Goal: Task Accomplishment & Management: Use online tool/utility

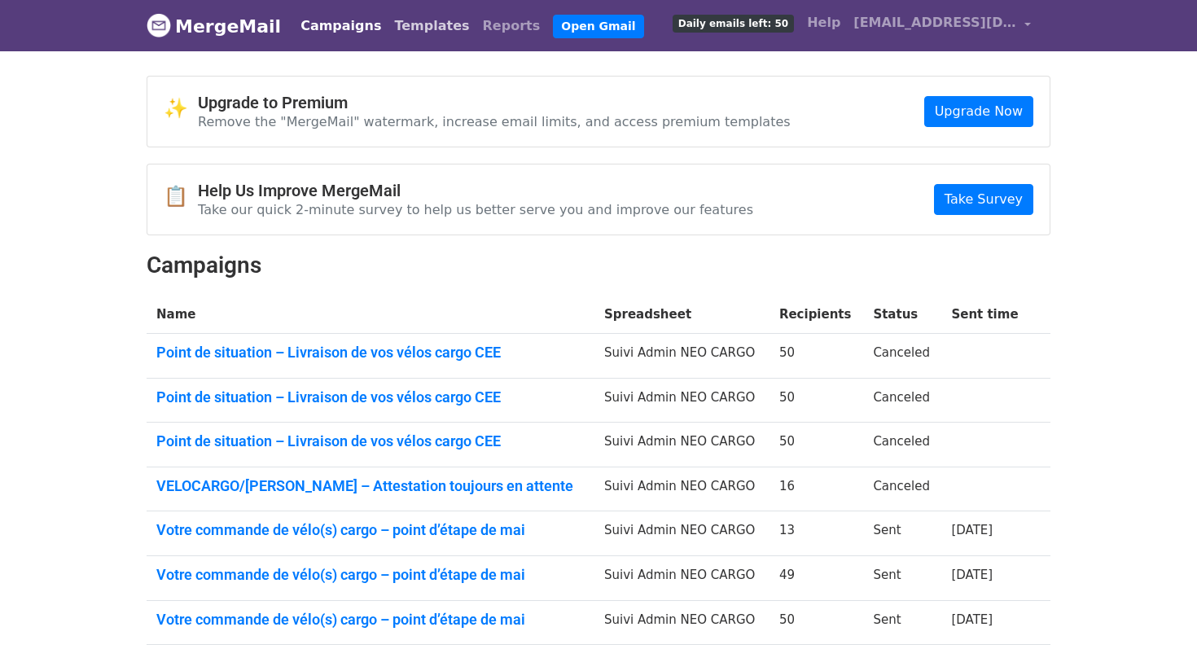
click at [397, 34] on link "Templates" at bounding box center [432, 26] width 88 height 33
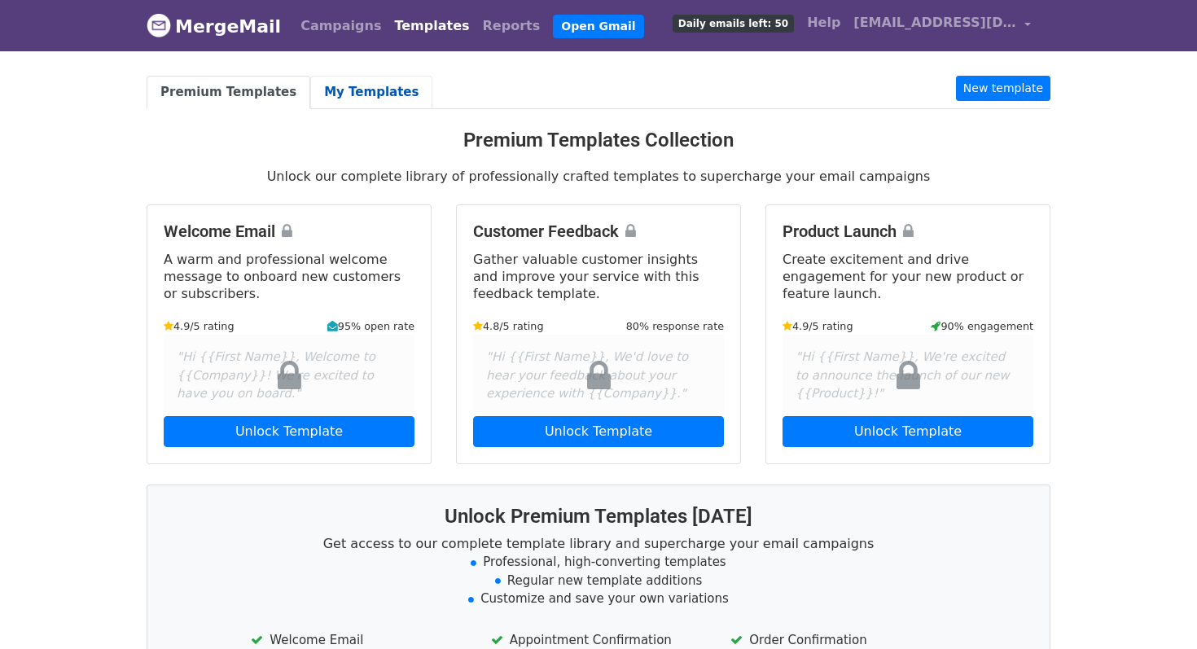
click at [373, 94] on link "My Templates" at bounding box center [371, 92] width 122 height 33
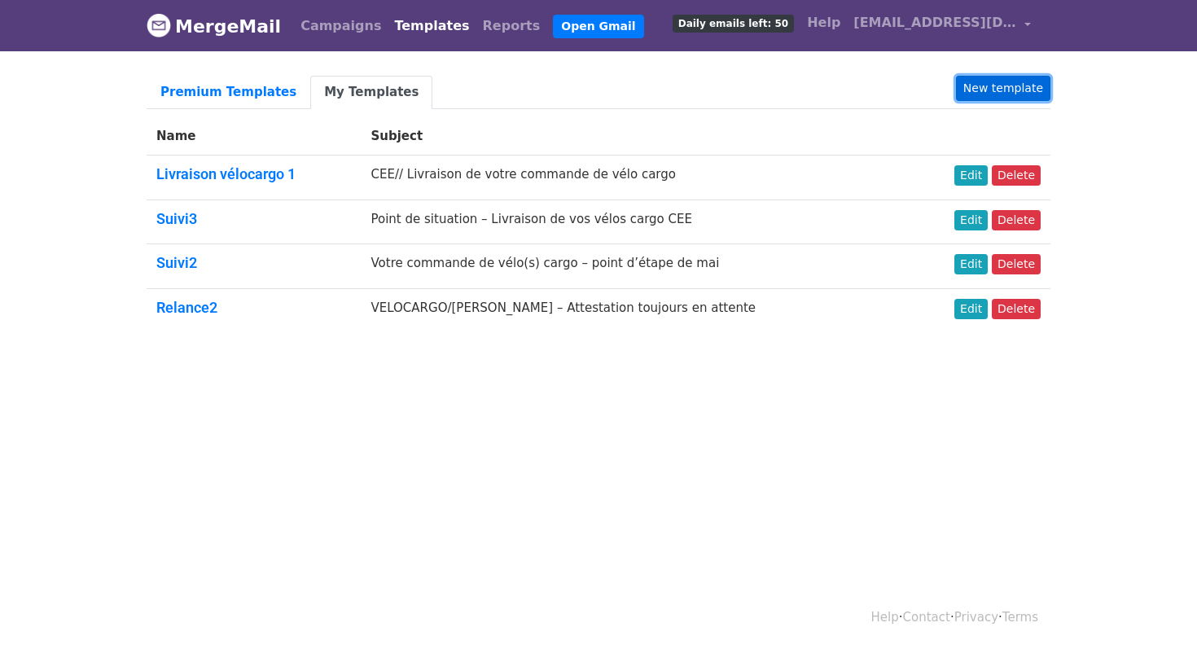
click at [968, 76] on link "New template" at bounding box center [1003, 88] width 94 height 25
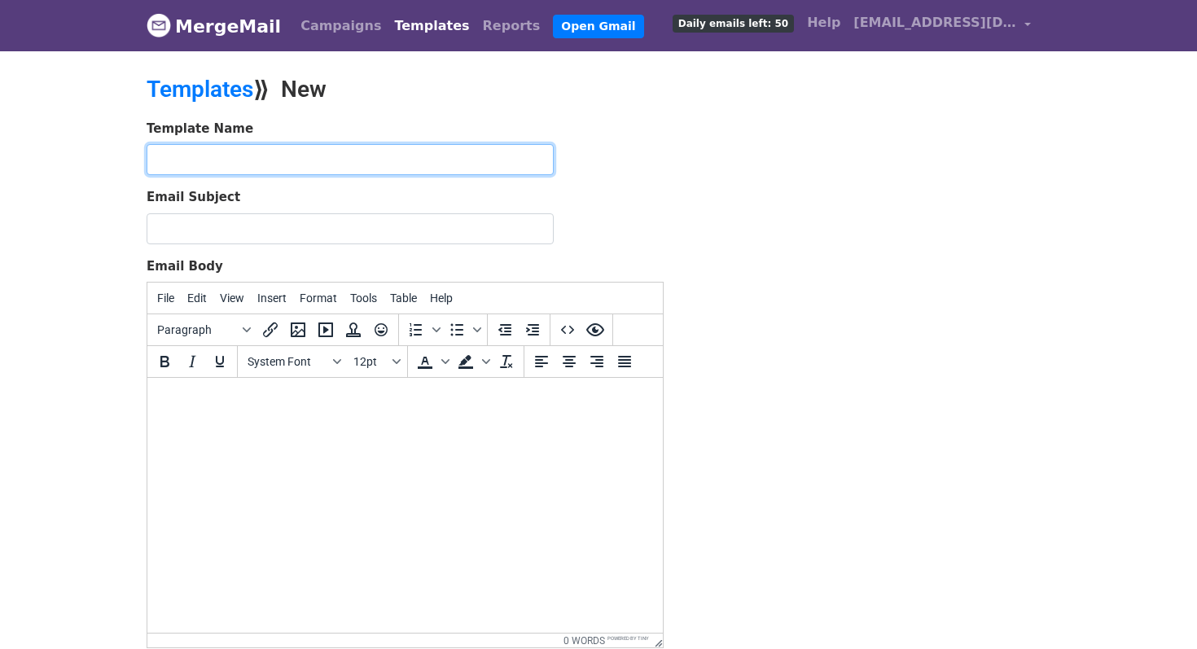
click at [441, 159] on input "text" at bounding box center [350, 159] width 407 height 31
type input "Relance sign AH"
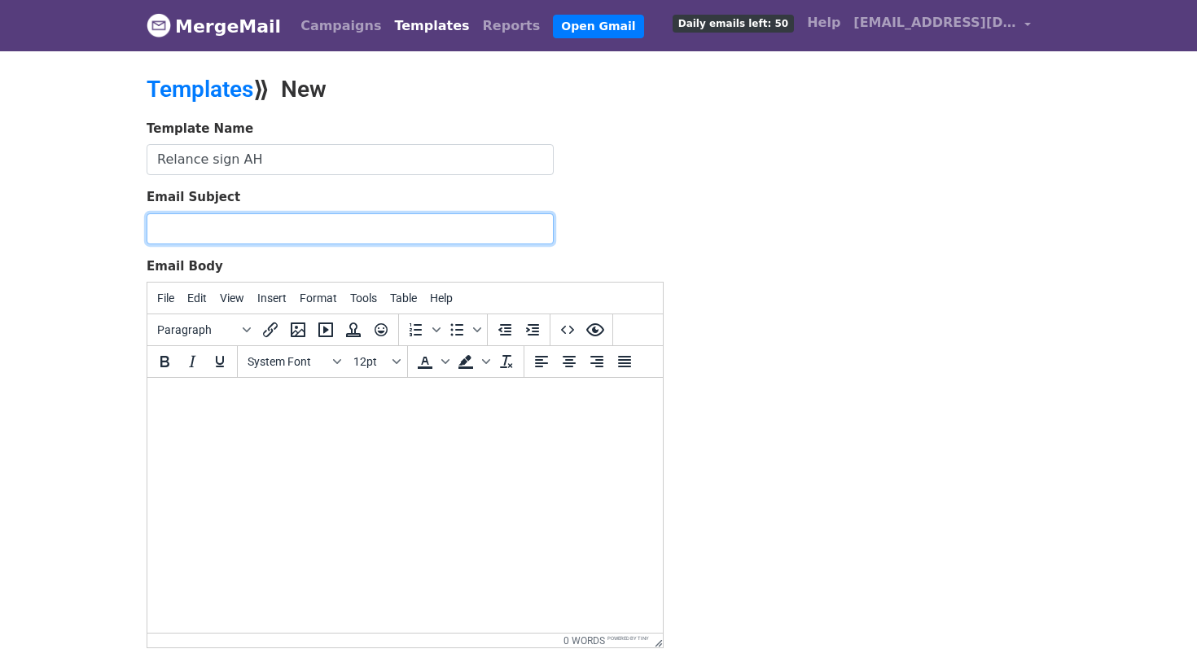
paste input "YOUSIGN - Signature des attestations – finalisation de votre dossier vélos cargo"
type input "YOUSIGN - Signature des attestations – finalisation de votre dossier vélos cargo"
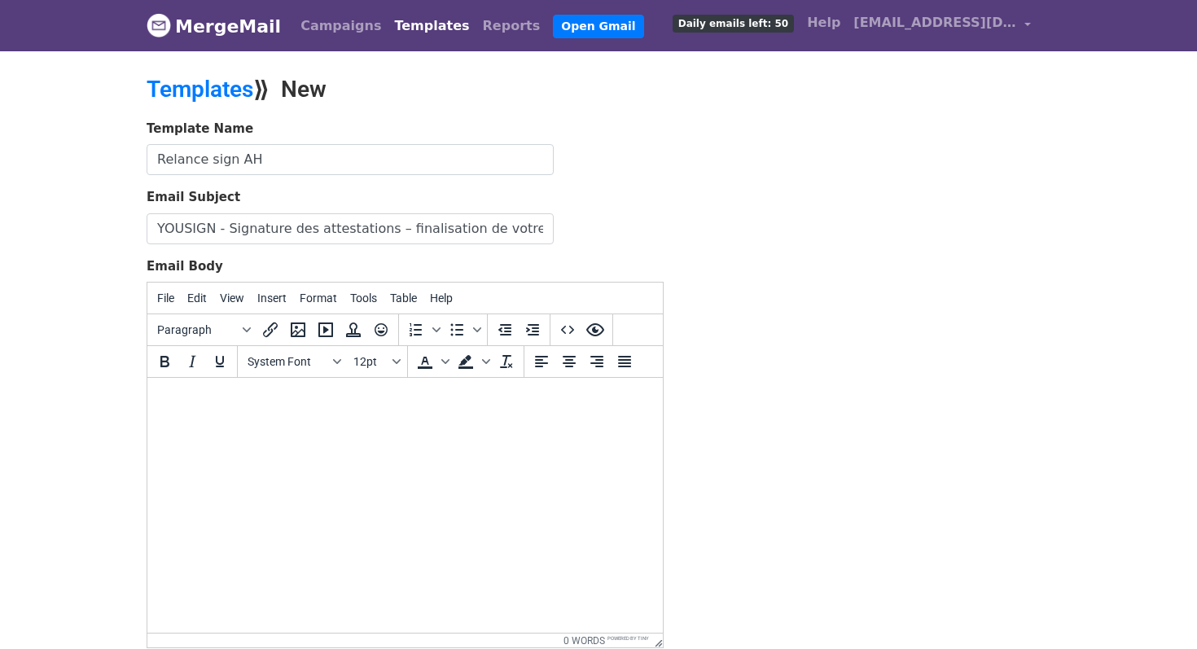
click at [406, 397] on body at bounding box center [404, 400] width 489 height 18
paste body
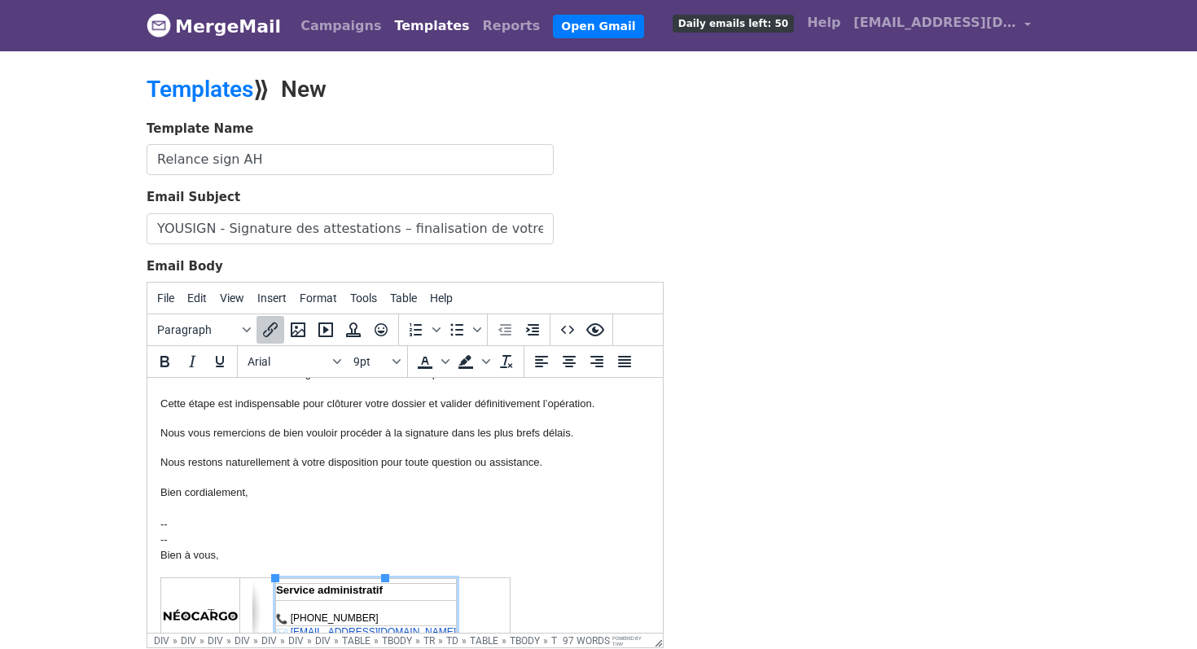
scroll to position [147, 0]
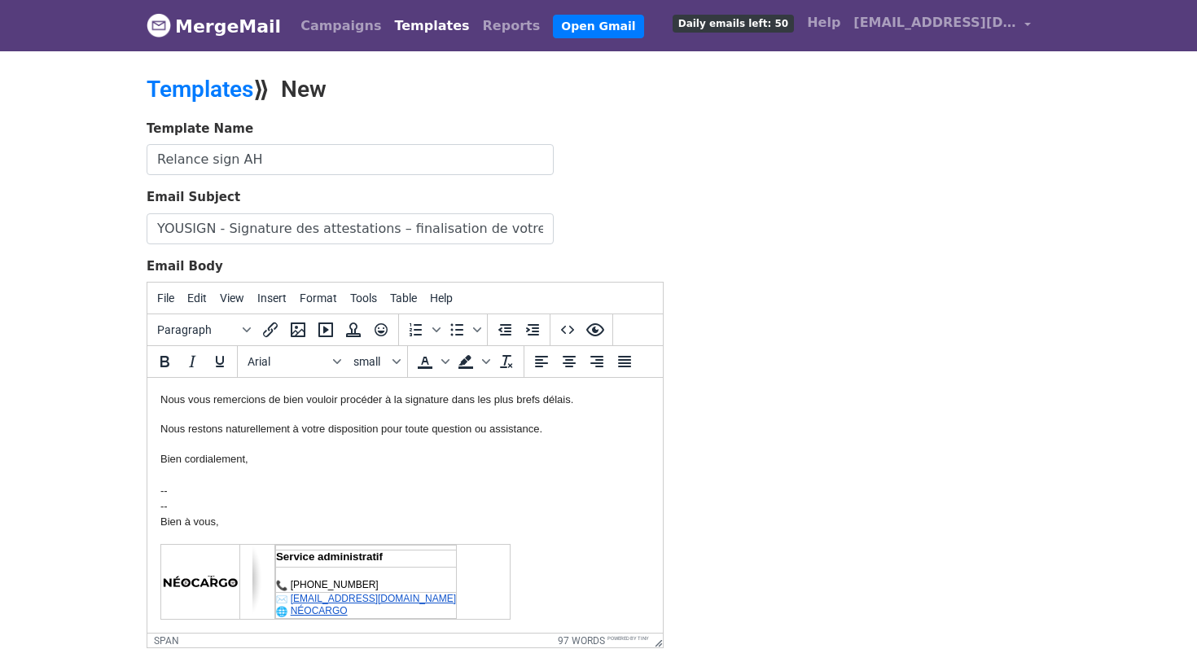
click at [383, 480] on body "Bonjour, Vous avez récemment reçu votre commande de vélos cargo dans le cadre d…" at bounding box center [404, 431] width 489 height 375
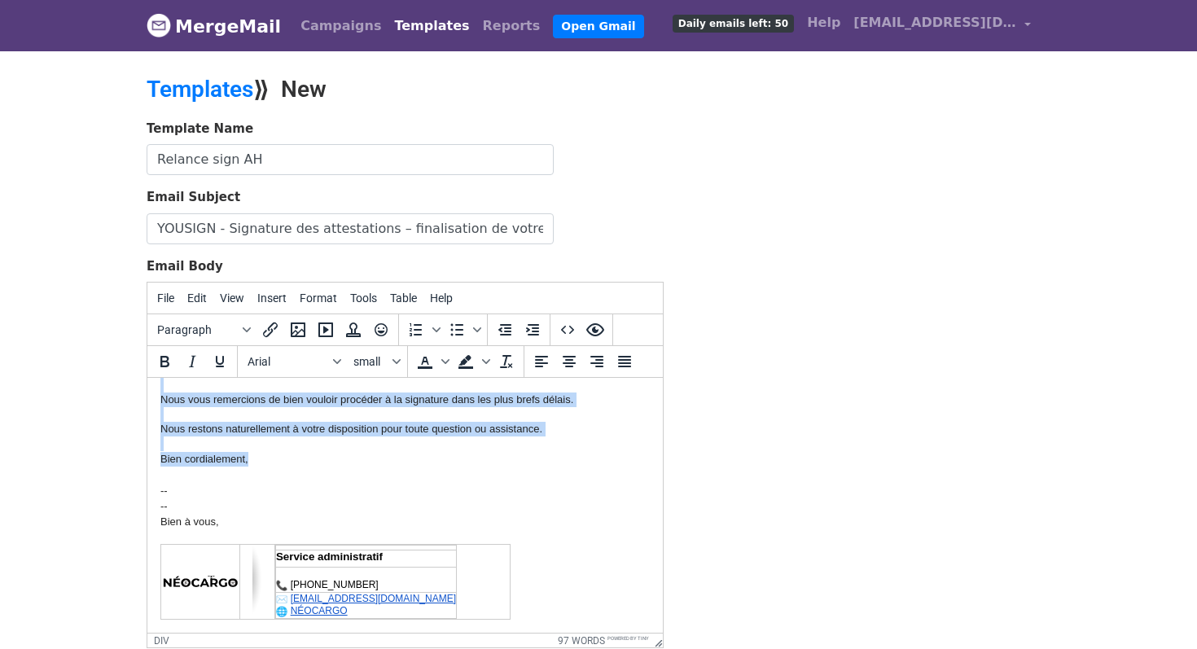
scroll to position [0, 0]
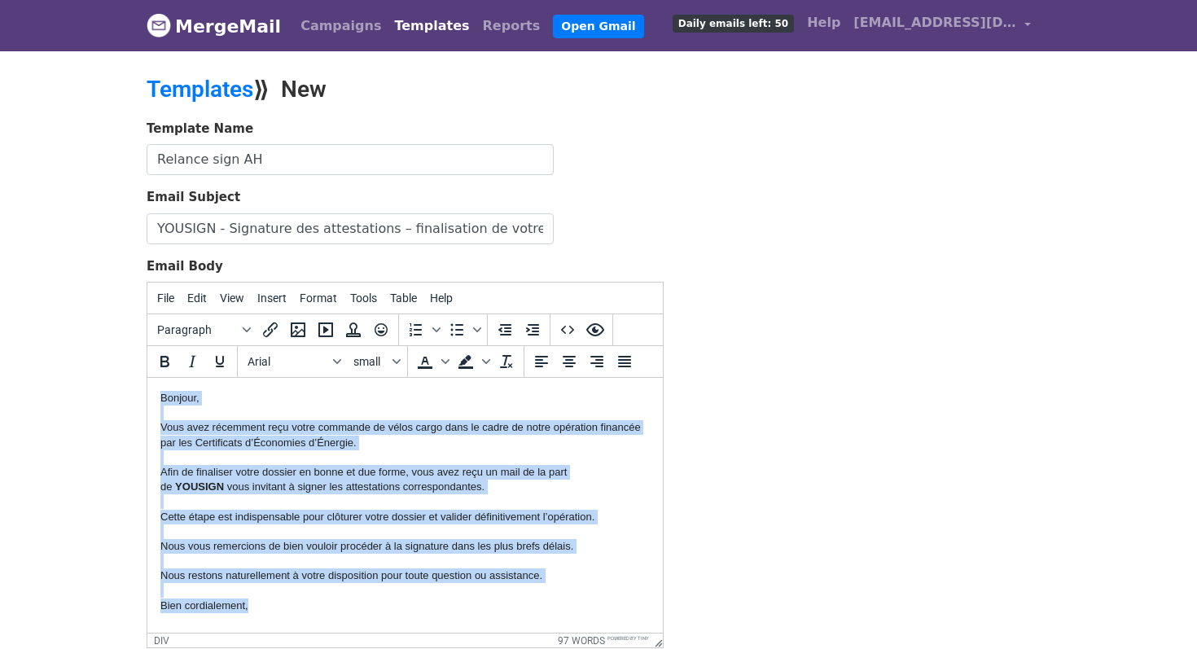
drag, startPoint x: 355, startPoint y: 462, endPoint x: 116, endPoint y: 328, distance: 274.1
click at [147, 378] on html "Bonjour, Vous avez récemment reçu votre commande de vélos cargo dans le cadre d…" at bounding box center [404, 578] width 515 height 401
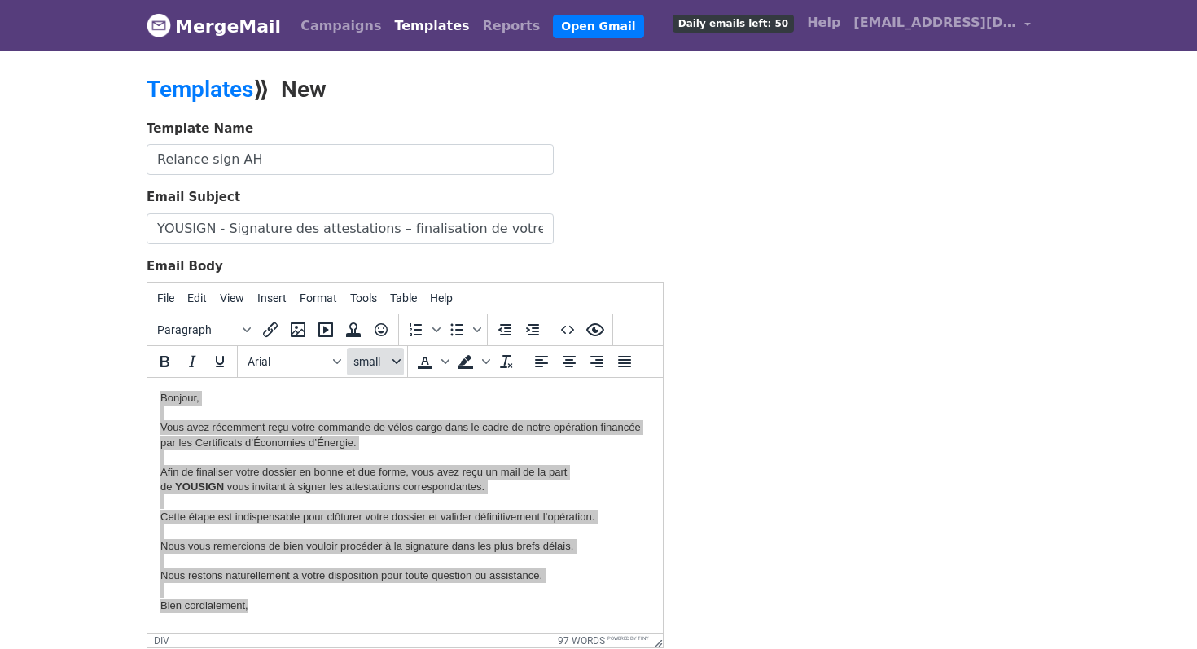
click at [371, 362] on span "small" at bounding box center [371, 361] width 36 height 13
click at [394, 449] on div "12pt" at bounding box center [392, 445] width 24 height 20
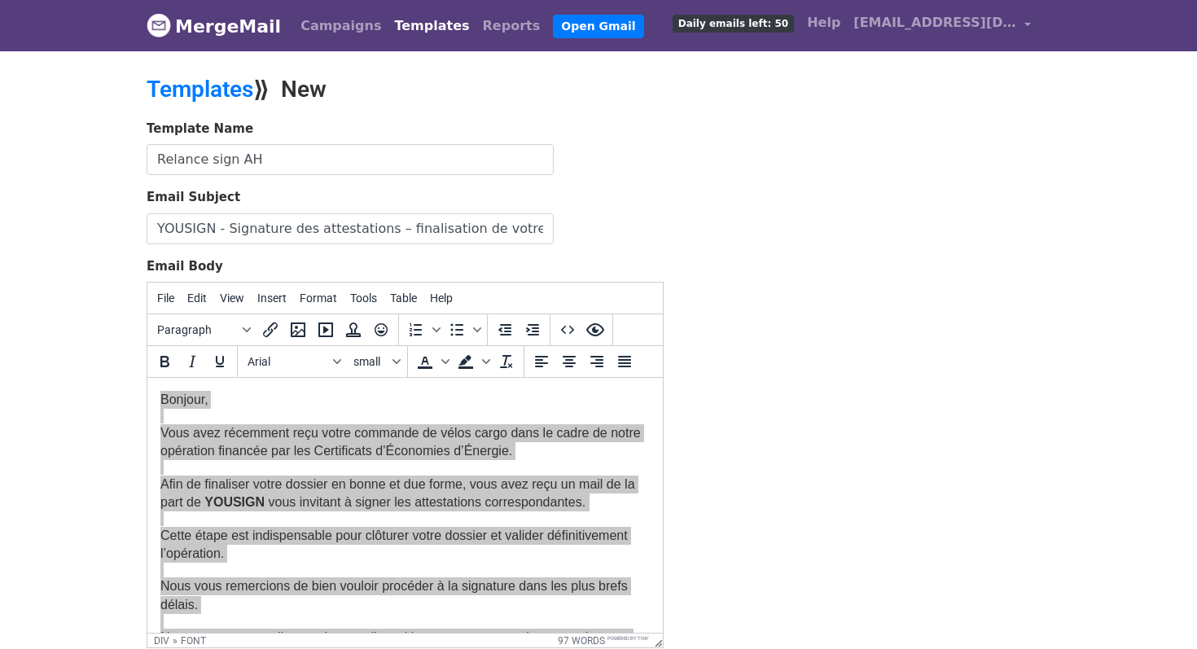
click at [756, 458] on div "Template Name Relance sign AH Email Subject YOUSIGN - Signature des attestation…" at bounding box center [598, 406] width 928 height 573
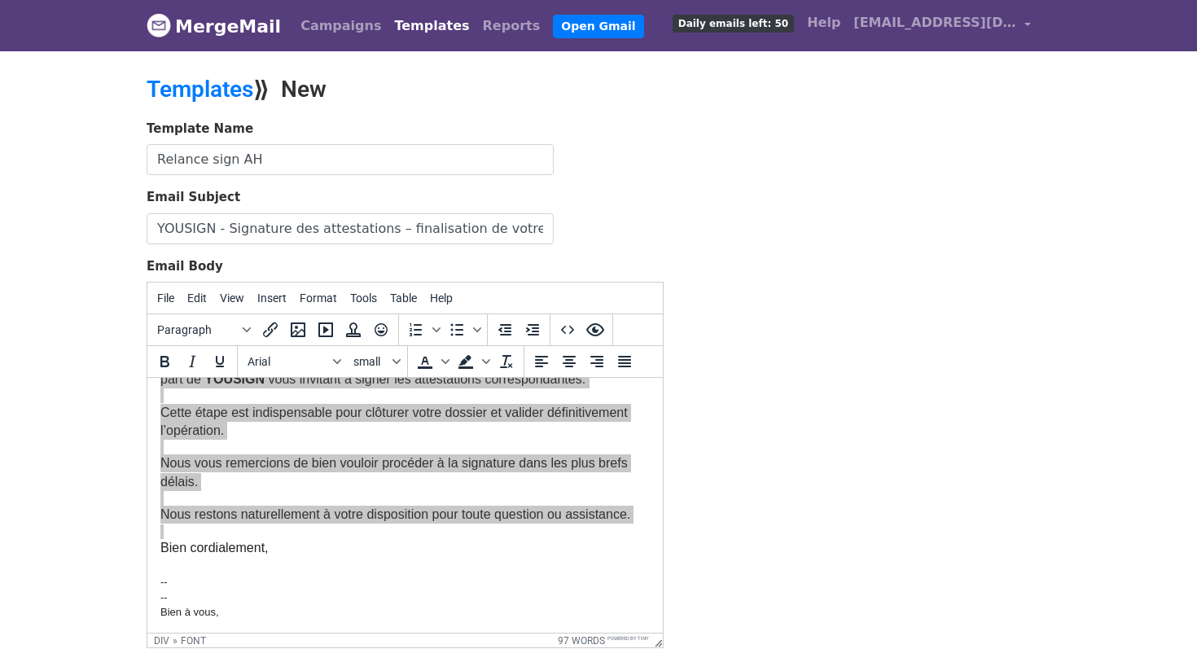
scroll to position [127, 0]
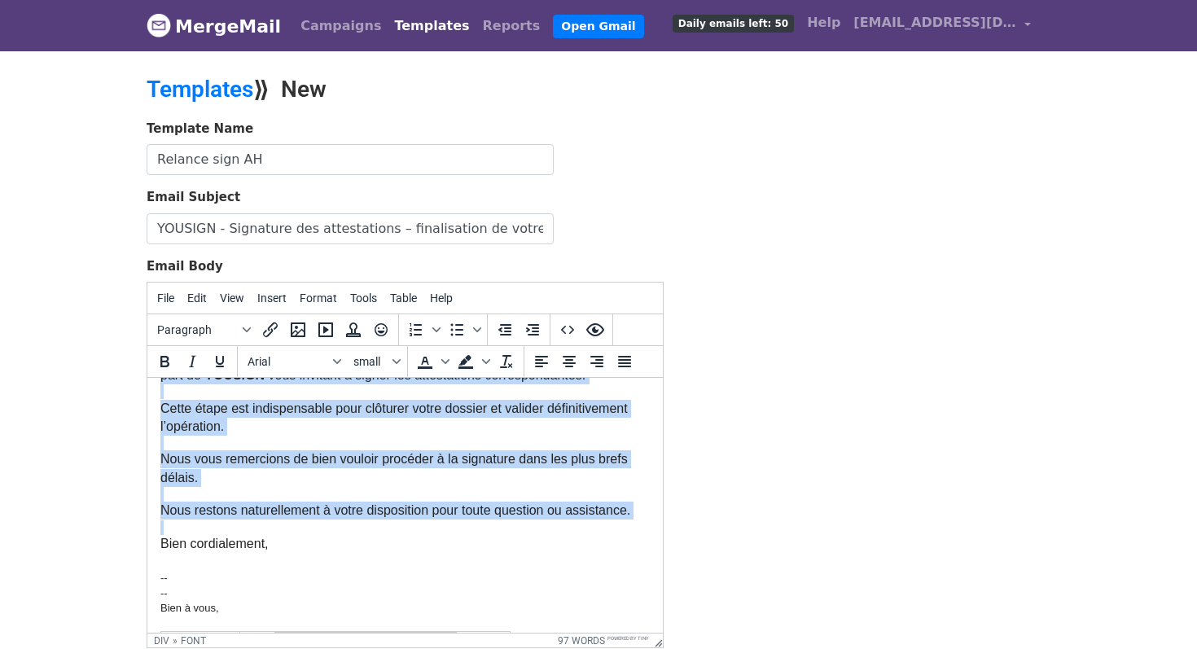
click at [462, 491] on div "Cette étape est indispensable pour clôturer votre dossier et valider définitive…" at bounding box center [404, 468] width 489 height 169
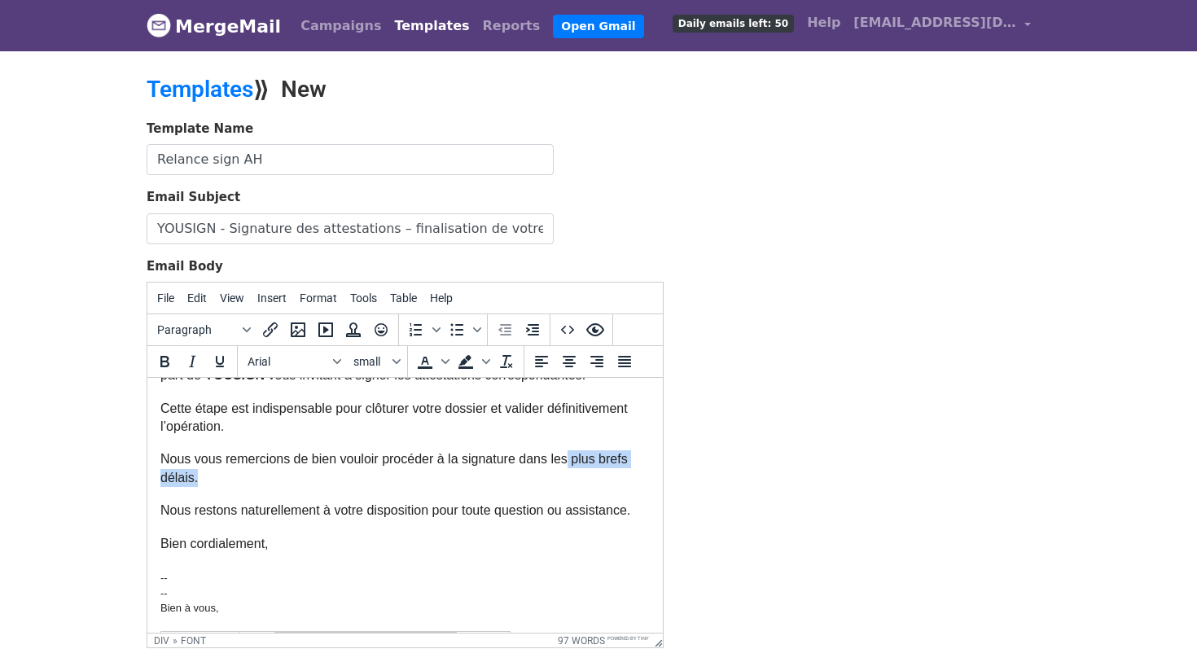
drag, startPoint x: 568, startPoint y: 456, endPoint x: 568, endPoint y: 473, distance: 17.1
click at [568, 473] on div "Cette étape est indispensable pour clôturer votre dossier et valider définitive…" at bounding box center [404, 468] width 489 height 169
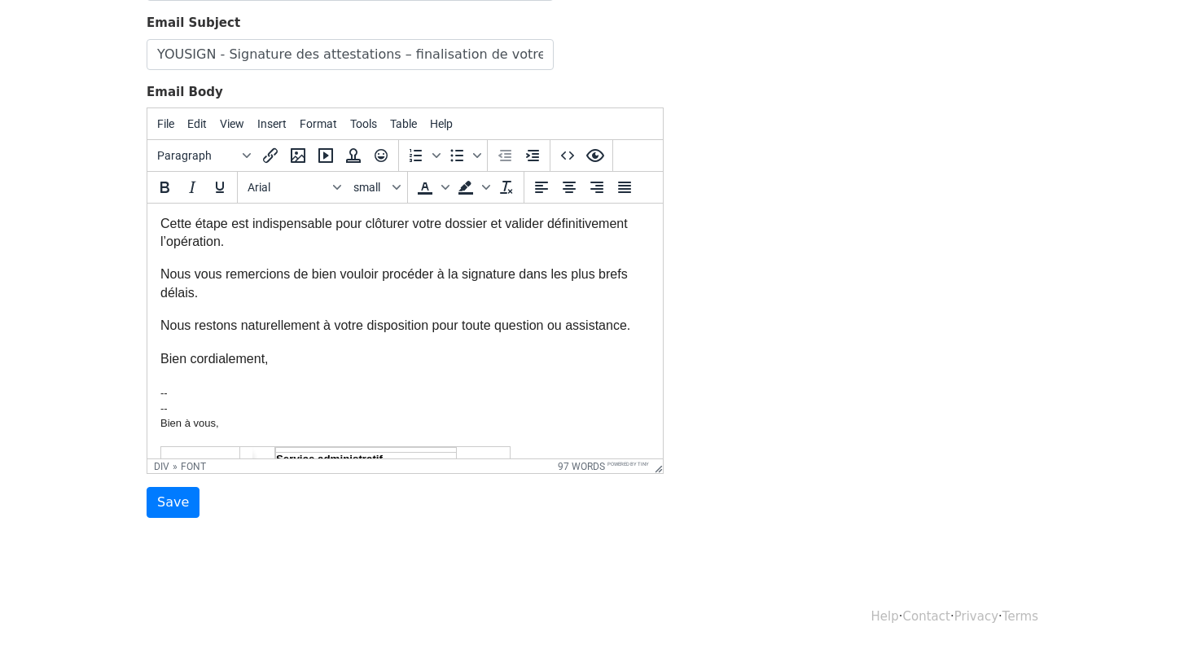
scroll to position [214, 0]
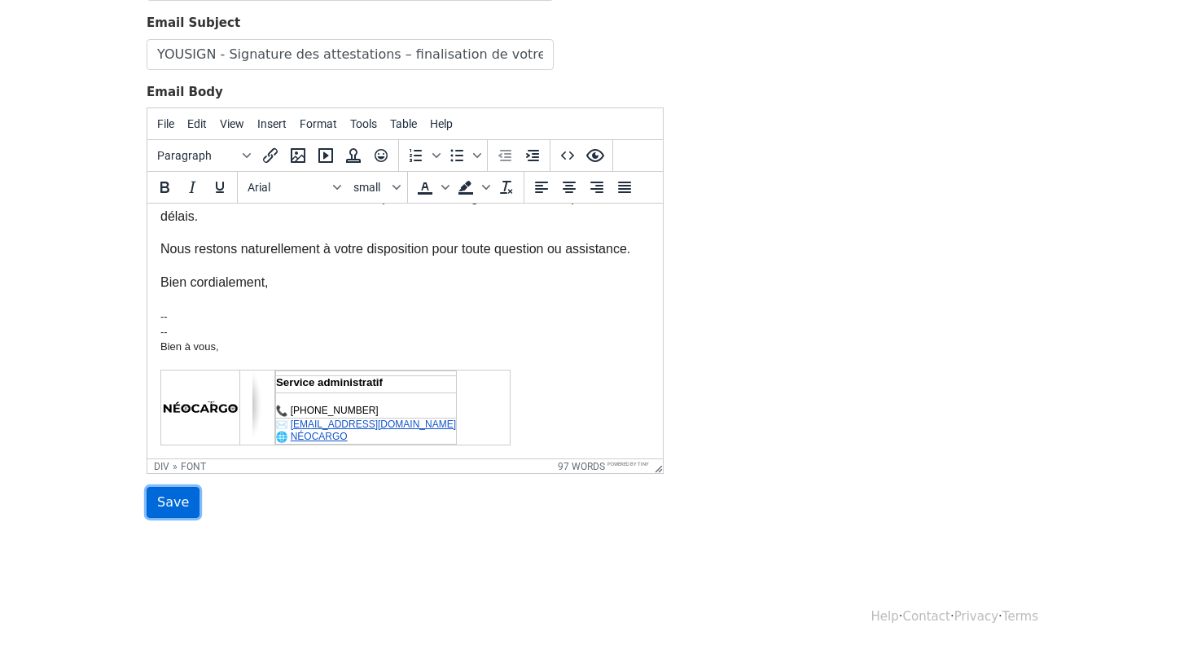
click at [164, 495] on input "Save" at bounding box center [173, 502] width 53 height 31
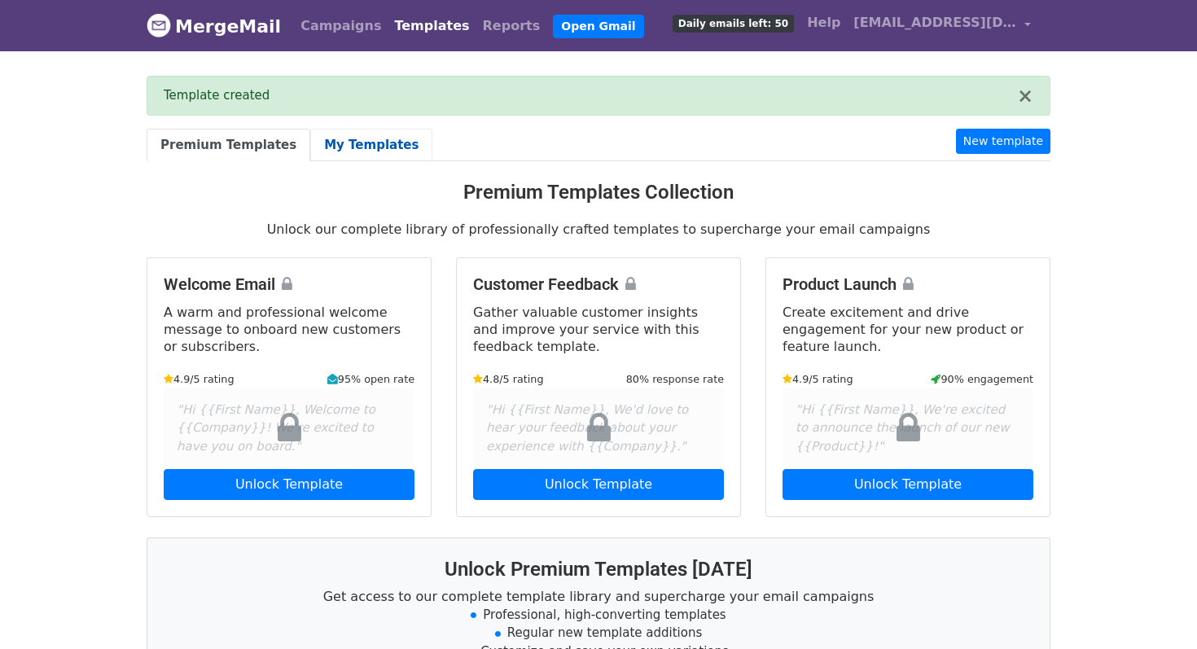
click at [322, 147] on link "My Templates" at bounding box center [371, 145] width 122 height 33
